Goal: Check status: Check status

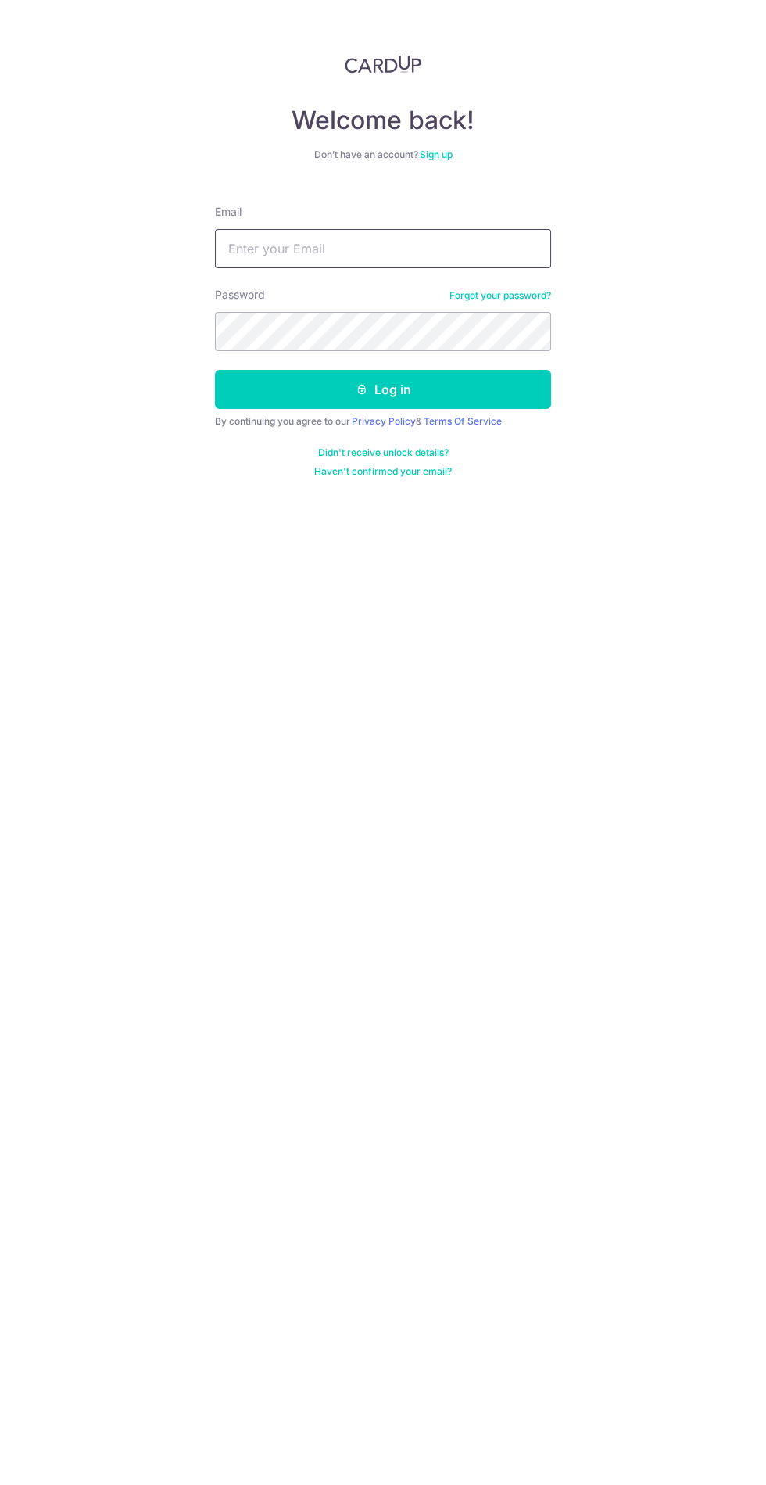
click at [427, 246] on input "Email" at bounding box center [383, 248] width 336 height 39
type input "[EMAIL_ADDRESS][DOMAIN_NAME]"
click at [215, 370] on button "Log in" at bounding box center [383, 389] width 336 height 39
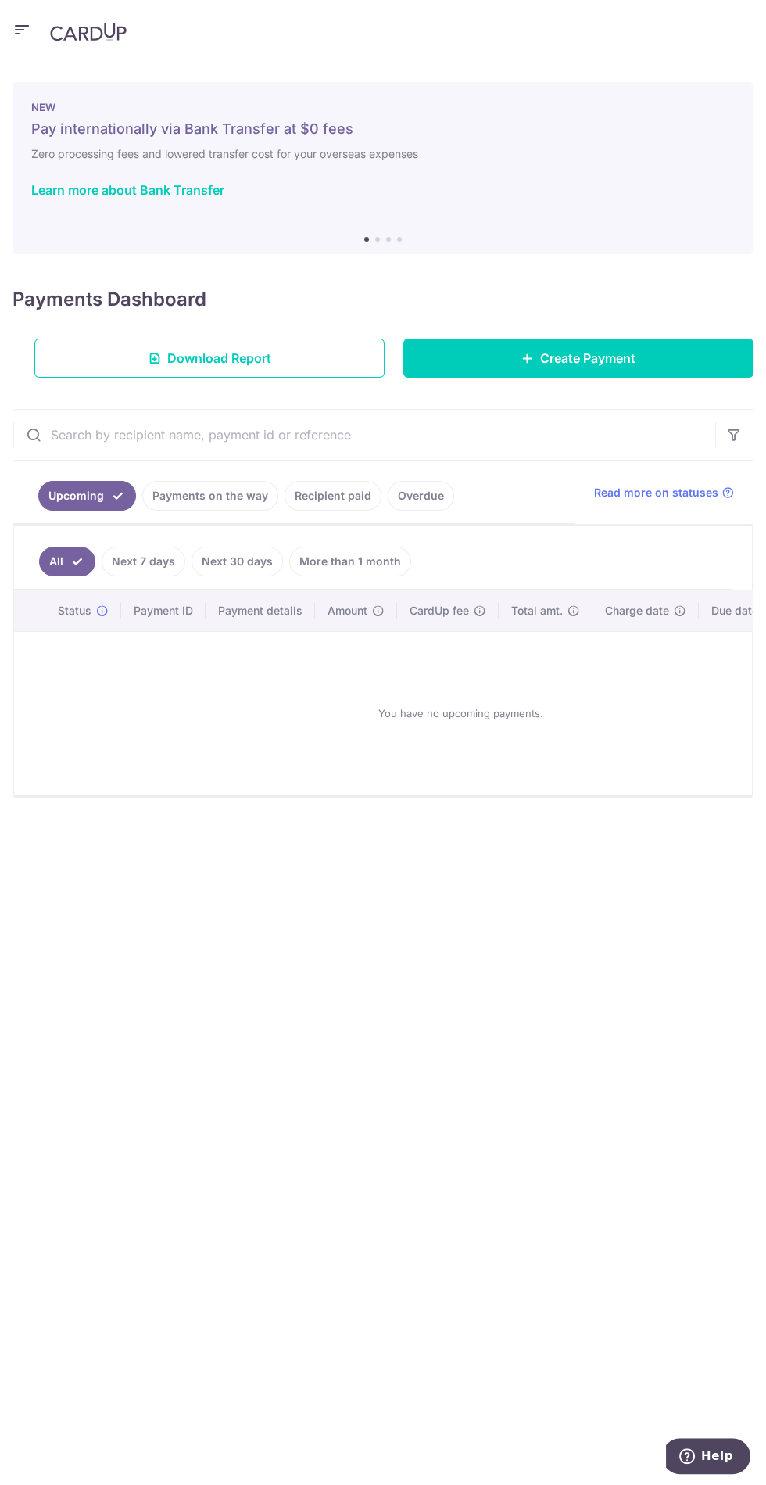
click at [206, 496] on link "Payments on the way" at bounding box center [210, 496] width 136 height 30
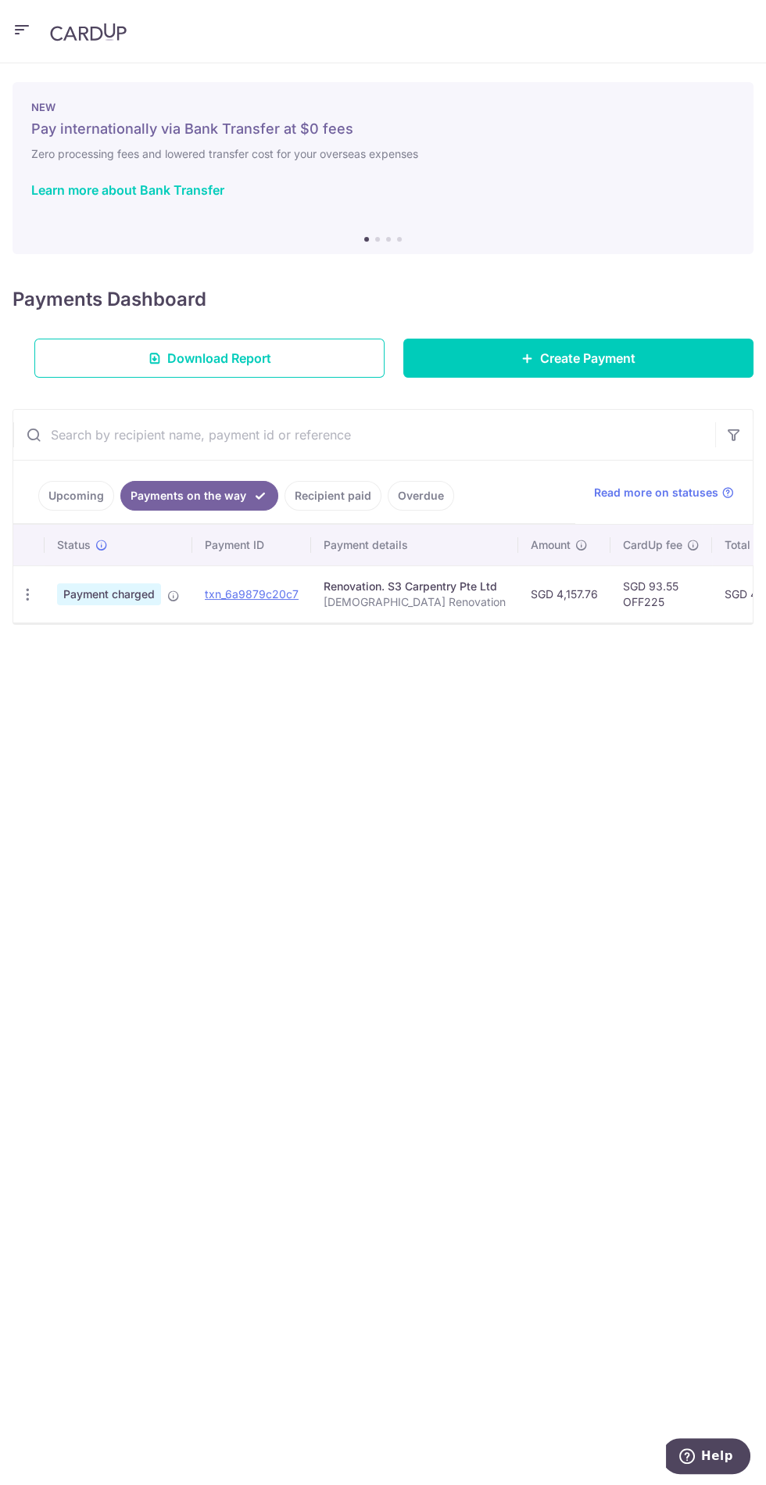
click at [347, 494] on link "Recipient paid" at bounding box center [333, 496] width 97 height 30
